Goal: Use online tool/utility: Utilize a website feature to perform a specific function

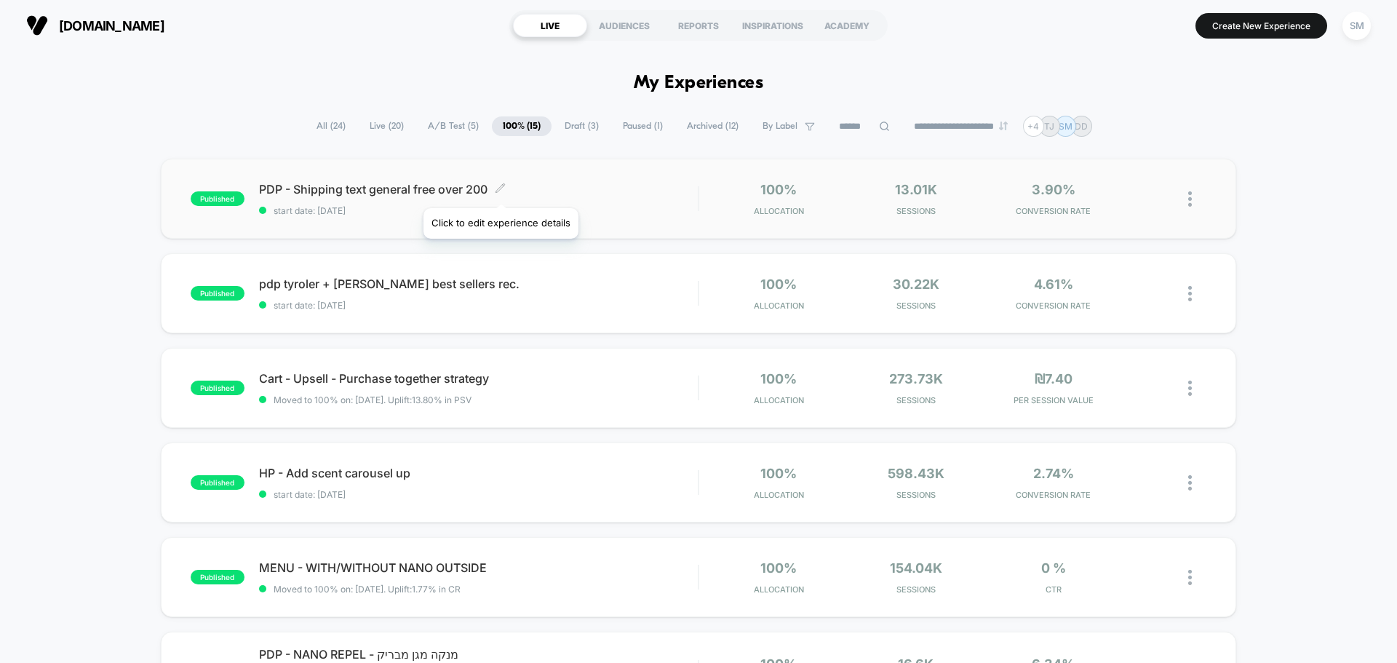
click at [500, 190] on icon at bounding box center [500, 187] width 9 height 9
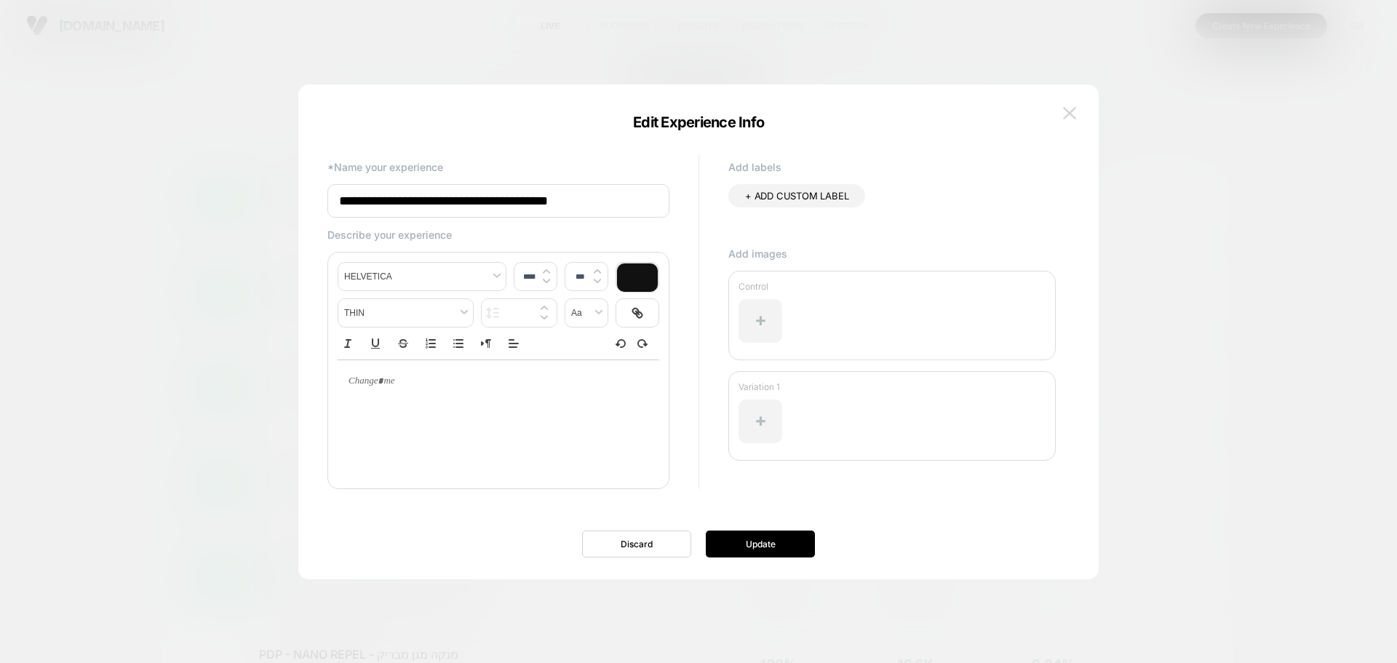
click at [1073, 115] on img at bounding box center [1069, 113] width 13 height 12
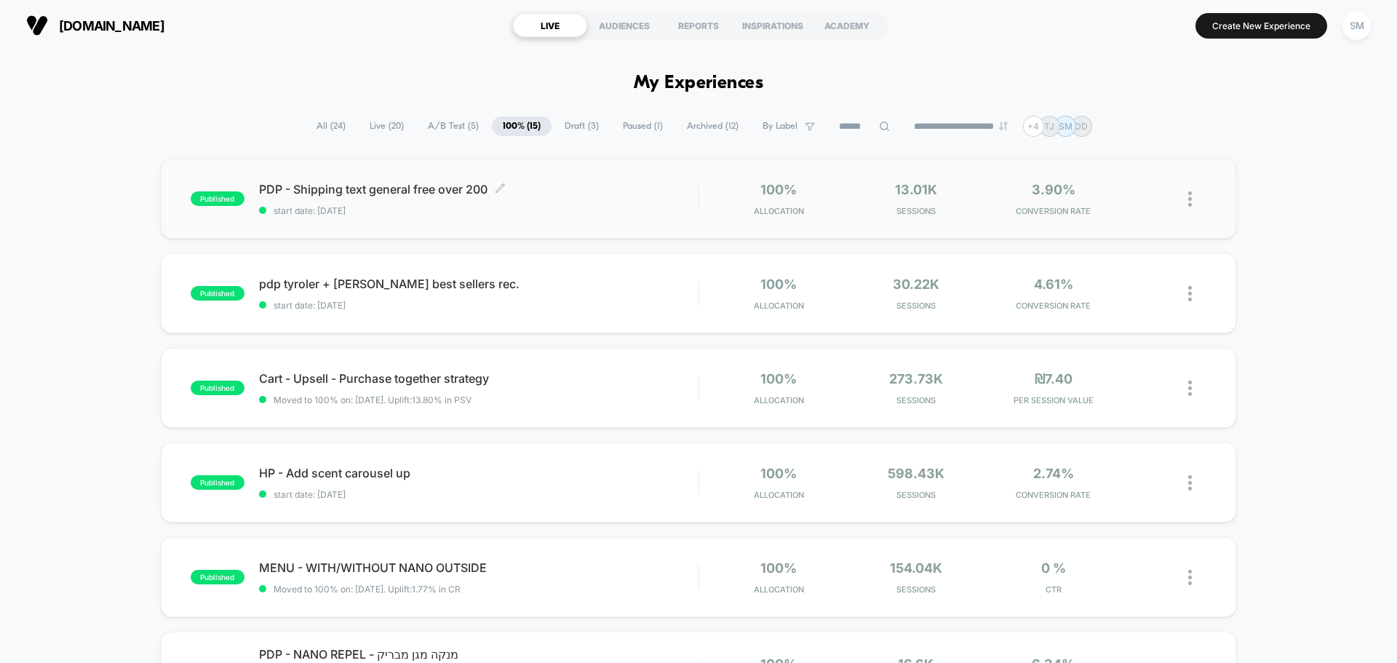
click at [520, 189] on span "PDP - Shipping text general free over 200 Click to edit experience details" at bounding box center [478, 189] width 439 height 15
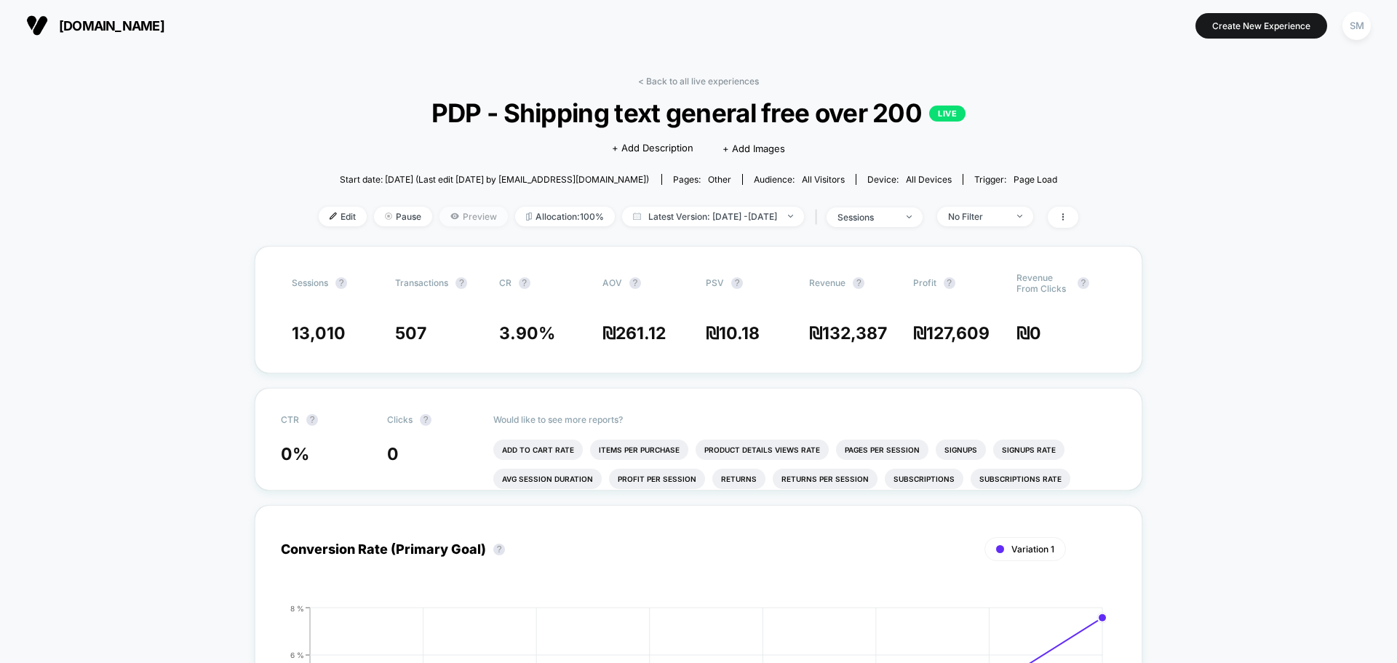
click at [444, 223] on span "Preview" at bounding box center [474, 217] width 68 height 20
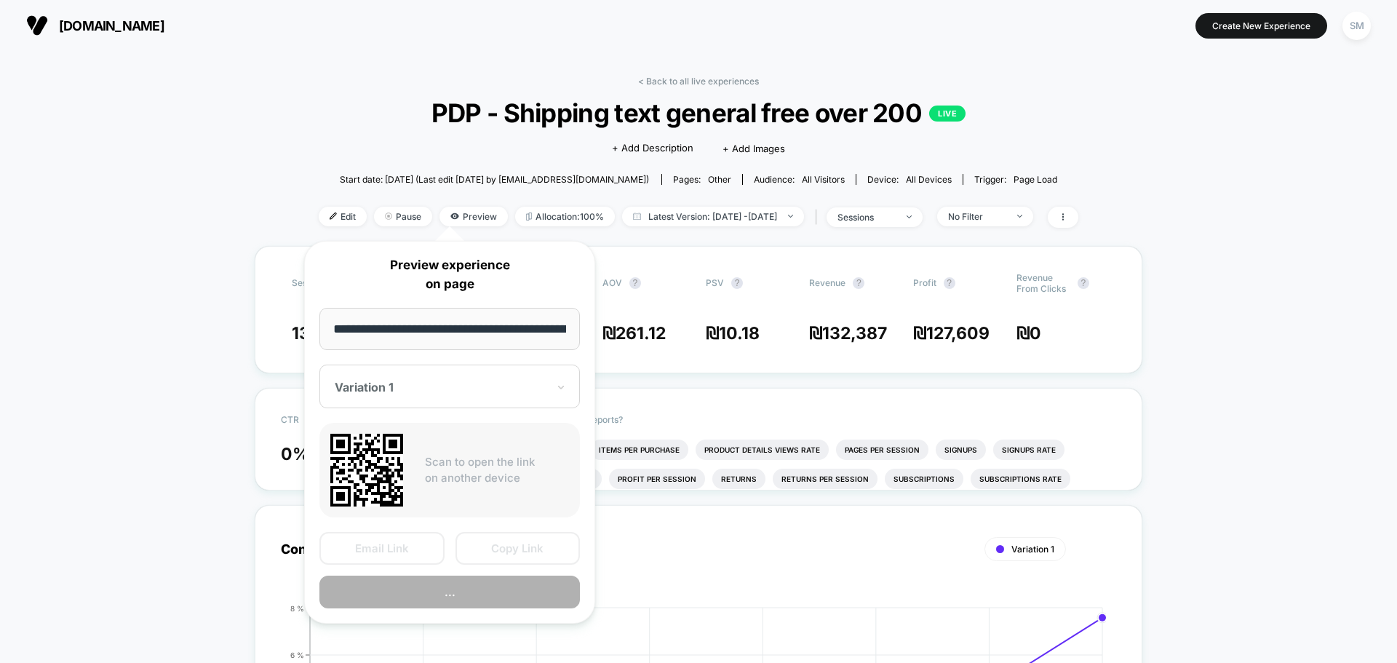
scroll to position [0, 1482]
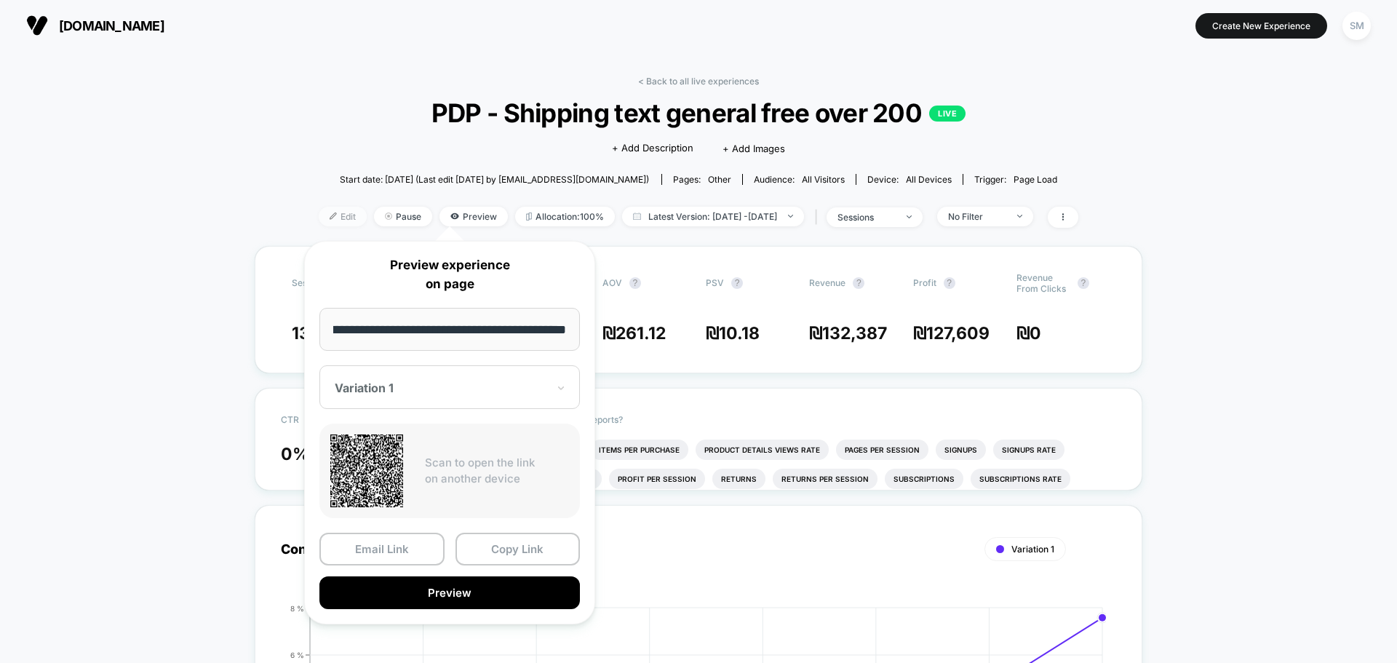
click at [332, 216] on span "Edit" at bounding box center [343, 217] width 48 height 20
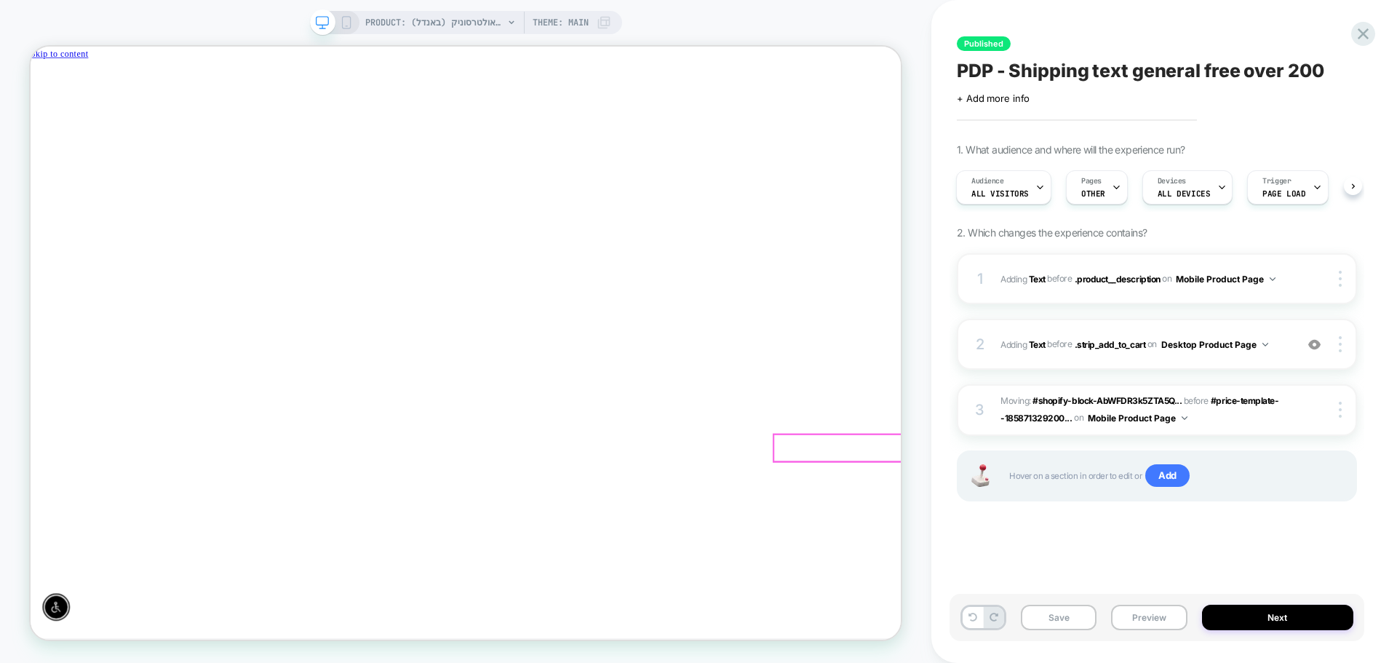
click at [1022, 586] on div at bounding box center [1225, 582] width 406 height 36
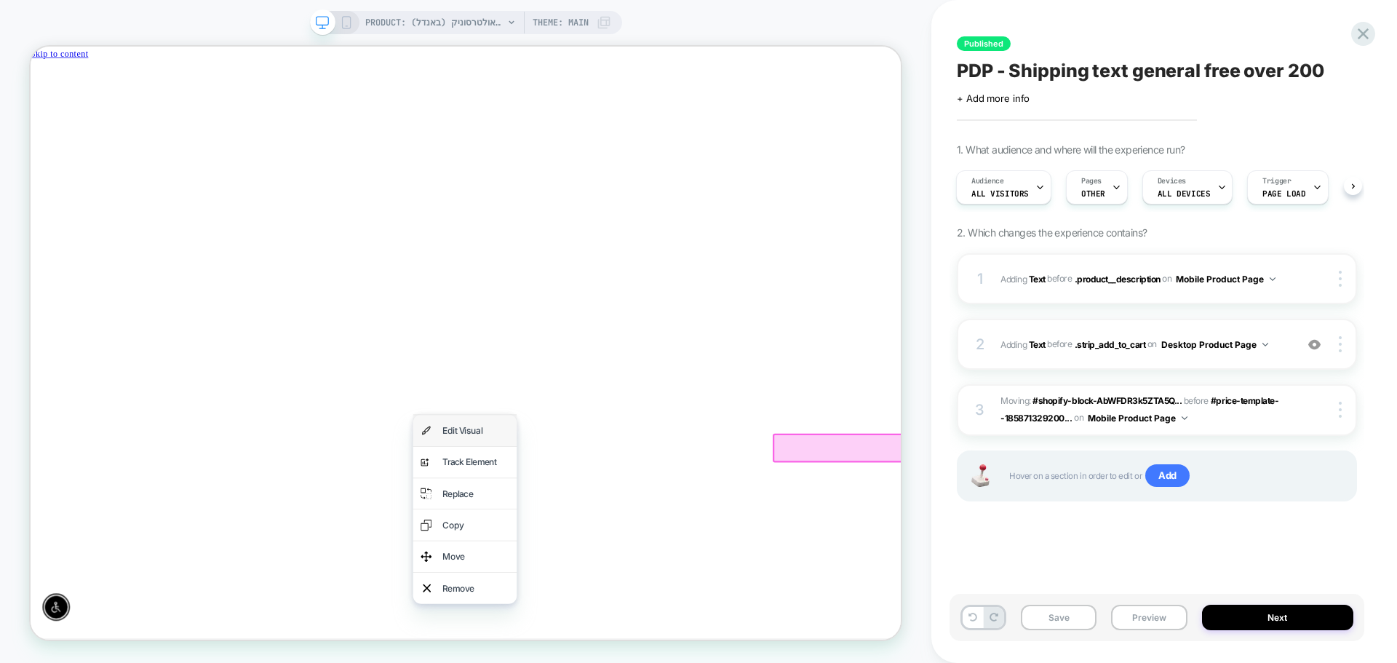
click at [643, 557] on div "Edit Visual" at bounding box center [624, 558] width 89 height 21
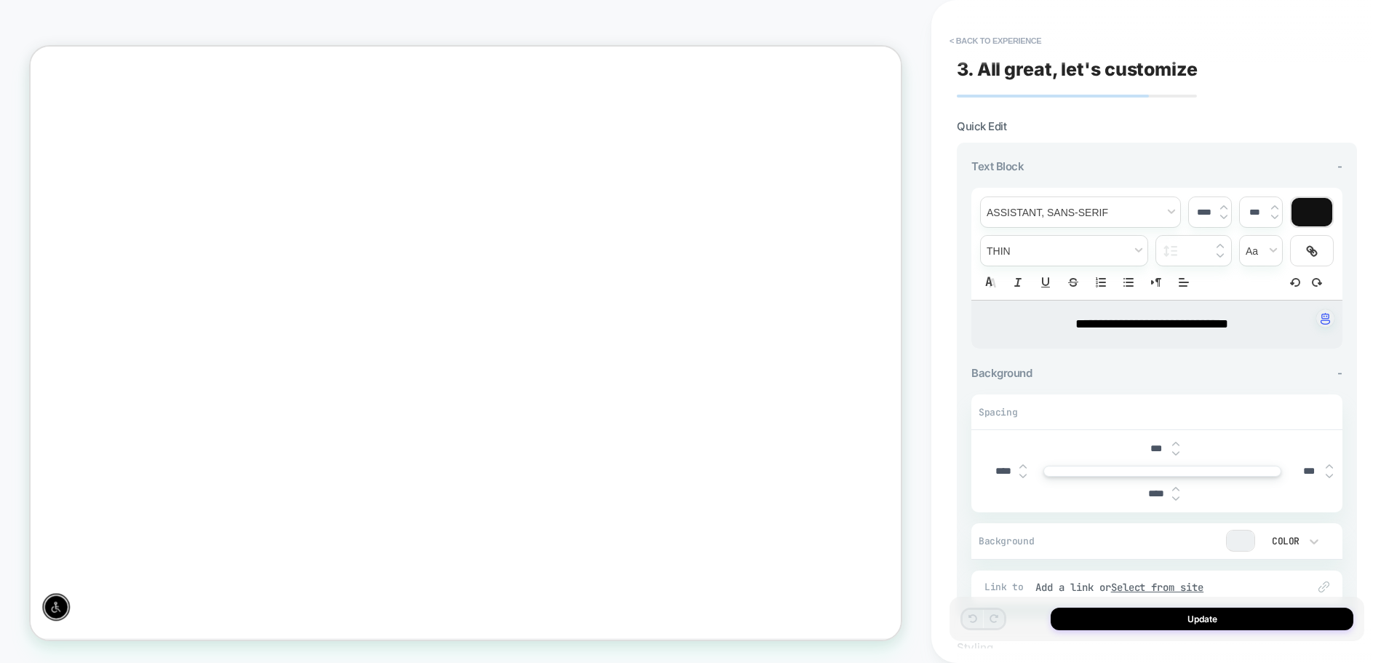
scroll to position [138, 0]
click at [1136, 314] on div "**********" at bounding box center [1157, 325] width 371 height 48
type input "****"
drag, startPoint x: 1039, startPoint y: 330, endPoint x: 1314, endPoint y: 329, distance: 275.1
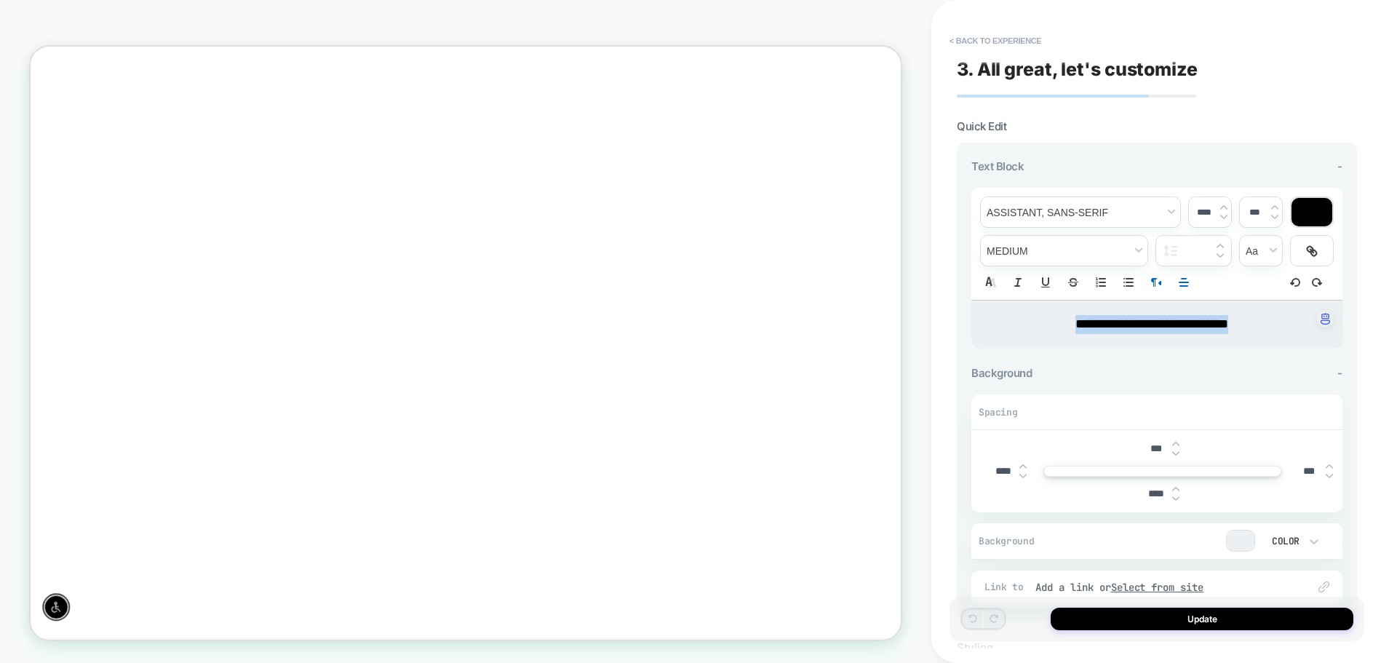
click at [1314, 329] on p "**********" at bounding box center [1151, 324] width 331 height 19
click at [1199, 616] on button "Update" at bounding box center [1202, 619] width 303 height 23
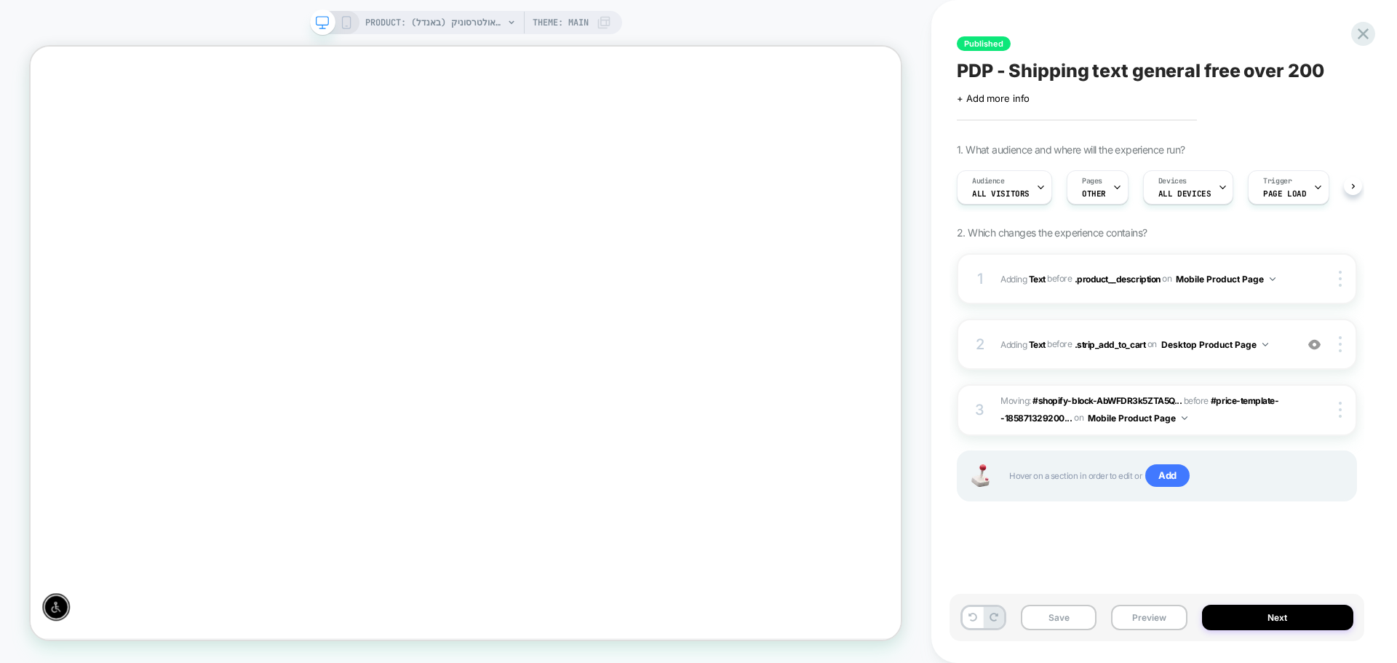
scroll to position [0, 1]
click at [1234, 619] on button "Next" at bounding box center [1278, 617] width 152 height 25
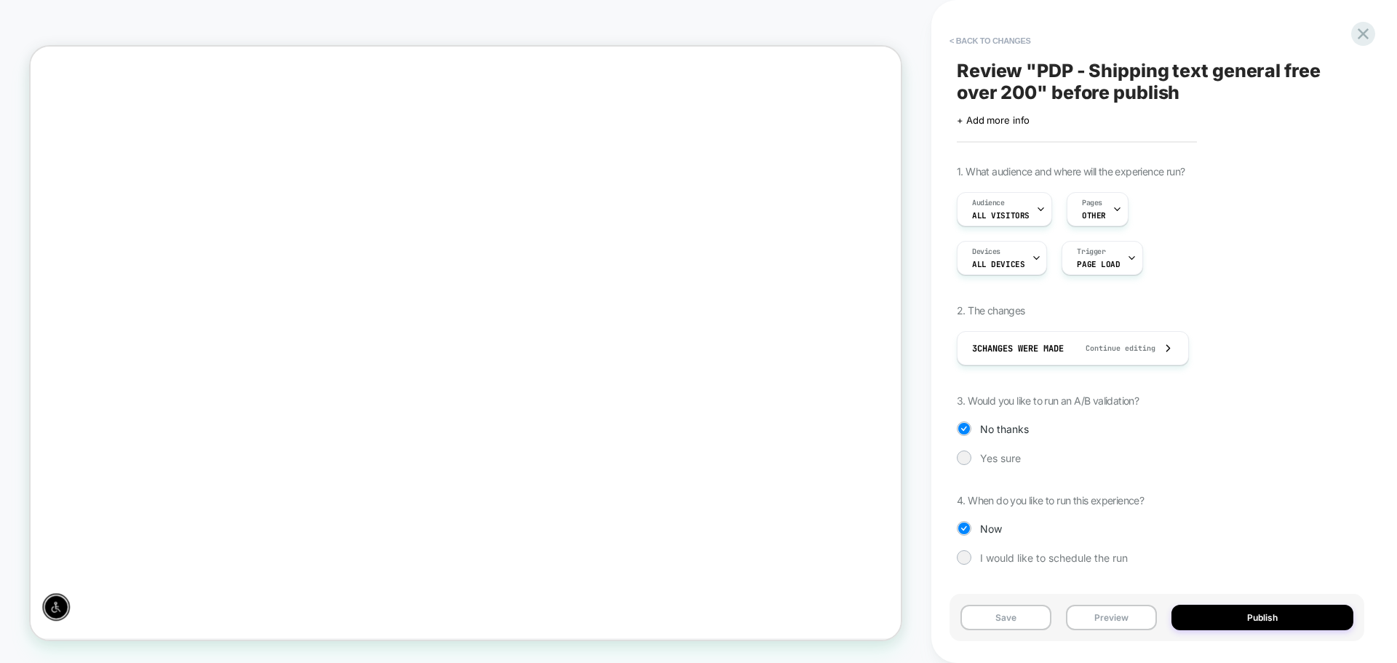
click at [1234, 619] on button "Publish" at bounding box center [1263, 617] width 182 height 25
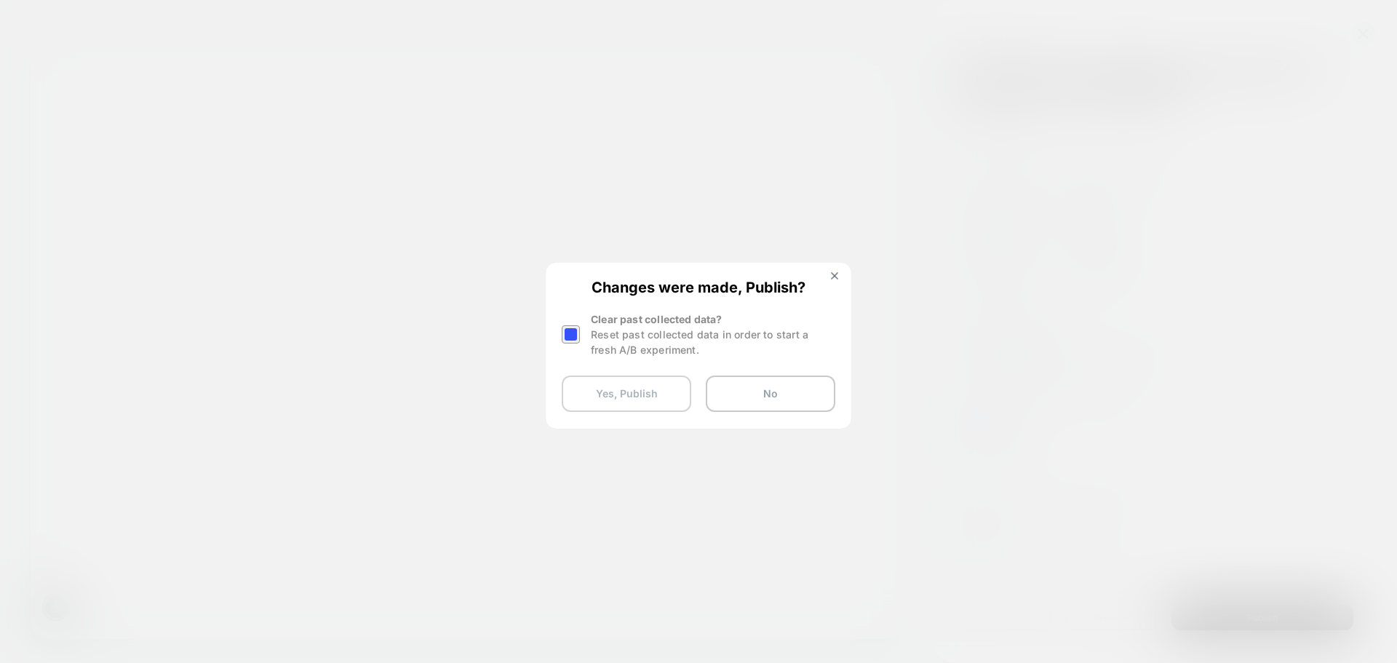
click at [627, 397] on button "Yes, Publish" at bounding box center [627, 394] width 130 height 36
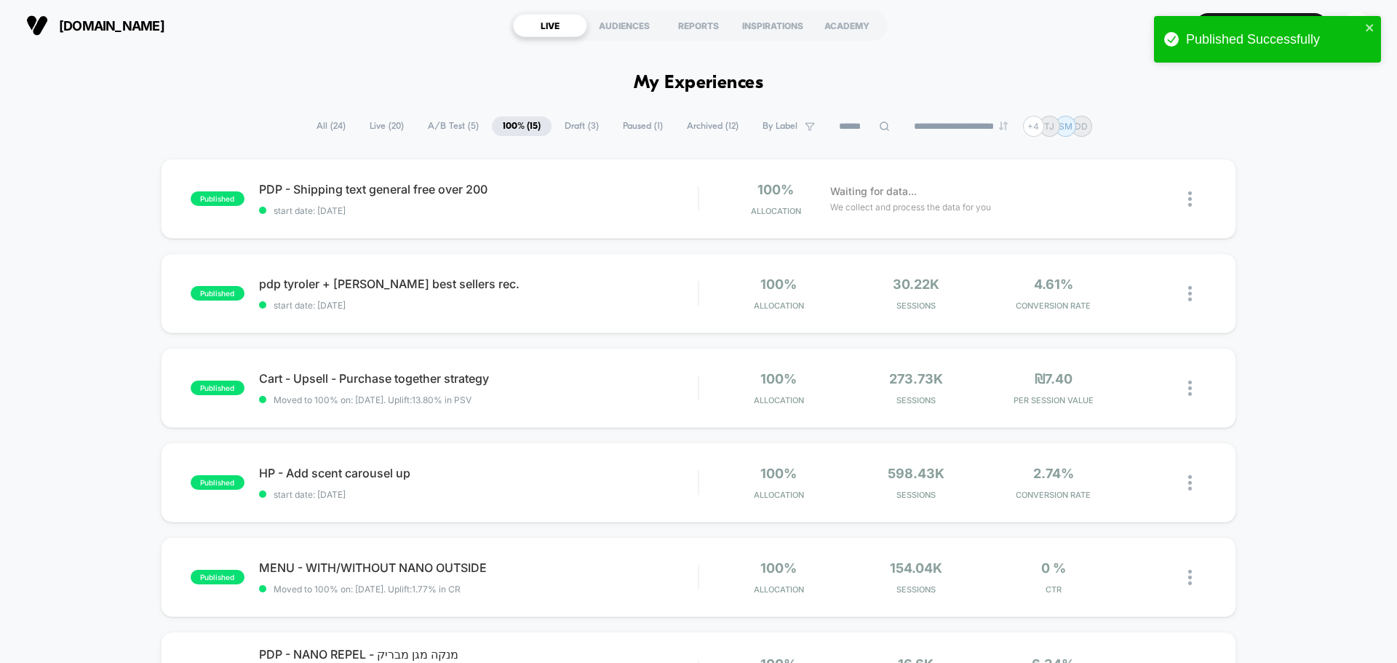
click at [565, 130] on span "Draft ( 3 )" at bounding box center [582, 126] width 56 height 20
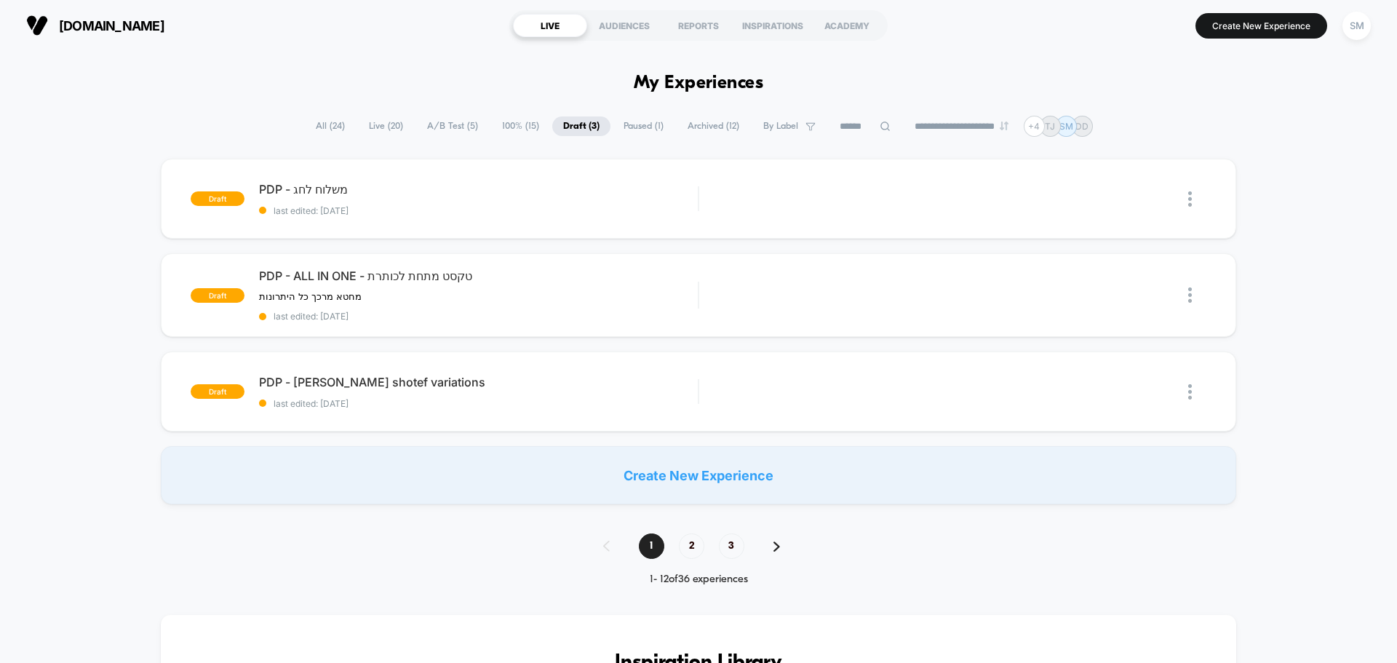
click at [432, 123] on span "A/B Test ( 5 )" at bounding box center [452, 126] width 73 height 20
